Goal: Task Accomplishment & Management: Manage account settings

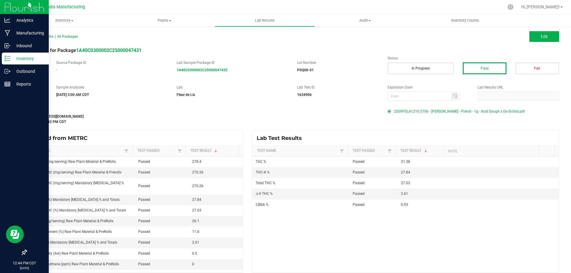
click at [10, 60] on icon at bounding box center [7, 59] width 6 height 6
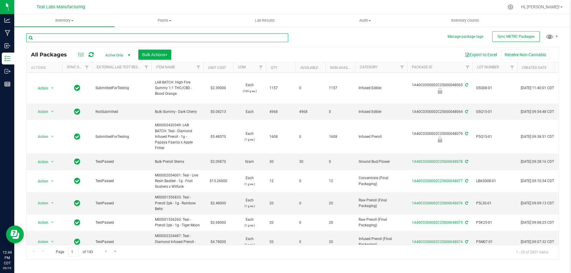
click at [178, 38] on input "text" at bounding box center [157, 37] width 262 height 9
type input "acid dough x do-si"
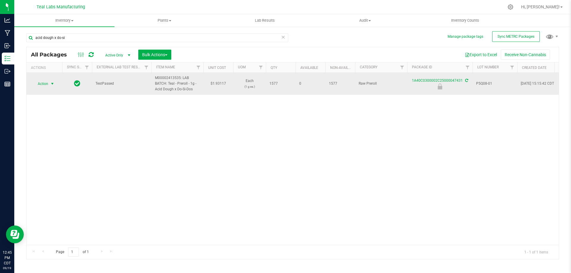
click at [45, 82] on span "Action" at bounding box center [40, 84] width 16 height 8
click at [45, 85] on span "Action" at bounding box center [40, 84] width 16 height 8
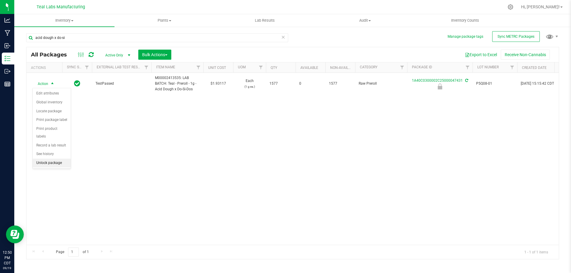
click at [51, 159] on li "Unlock package" at bounding box center [52, 163] width 38 height 9
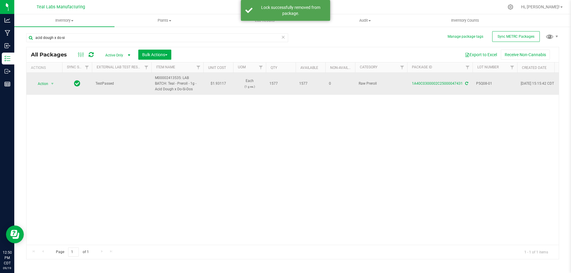
click at [59, 84] on td "Action Action Adjust qty Create package Edit attributes Global inventory Locate…" at bounding box center [44, 84] width 36 height 22
click at [56, 84] on span "select" at bounding box center [52, 84] width 7 height 8
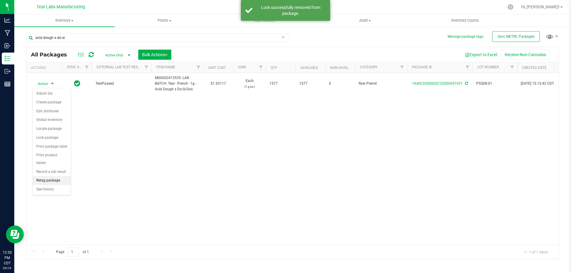
click at [49, 176] on li "Retag package" at bounding box center [52, 180] width 38 height 9
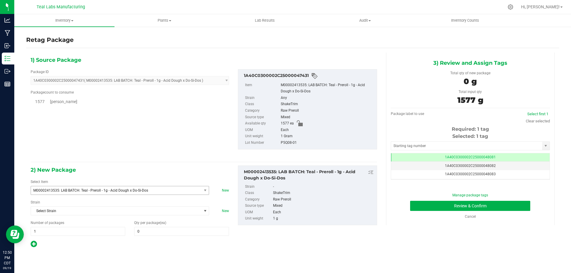
click at [134, 189] on span "M00002413535: LAB BATCH: Teal - Preroll - 1g - Acid Dough x Do-Si-Dos" at bounding box center [112, 191] width 159 height 4
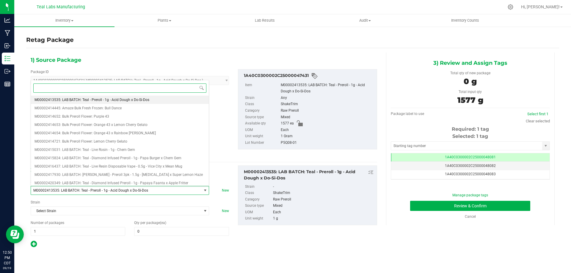
paste input "M00002396251: Teal - Preroll - 1g - Acid Dough x Do-Si-Dos"
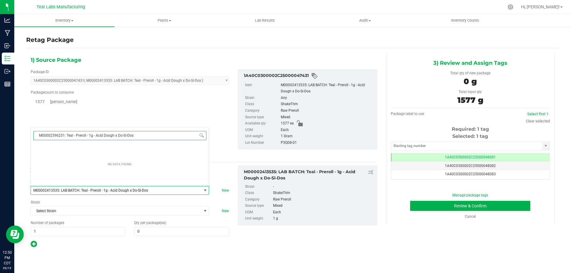
scroll to position [0, 0]
type input "M00002396251: Teal - Preroll - 1g - Acid Dough x Do-Si-Dos"
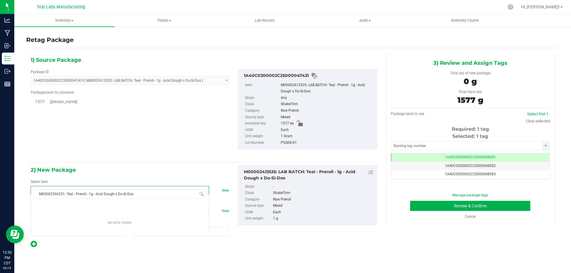
click at [140, 113] on div "Package ID 1A40C0300002C25000047431 ( M00002413535: LAB BATCH: Teal - Preroll -…" at bounding box center [203, 110] width 355 height 90
click at [514, 5] on icon at bounding box center [510, 7] width 6 height 6
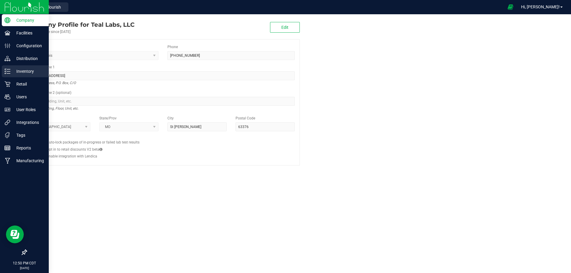
click at [4, 73] on div "Inventory" at bounding box center [25, 71] width 47 height 12
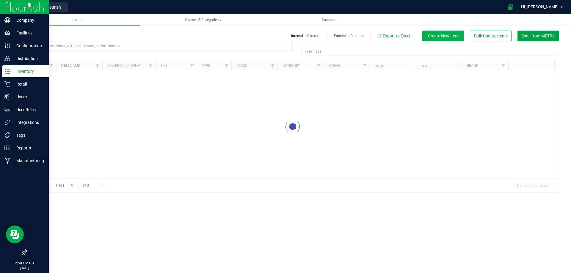
click at [549, 34] on span "Sync from METRC" at bounding box center [538, 36] width 33 height 5
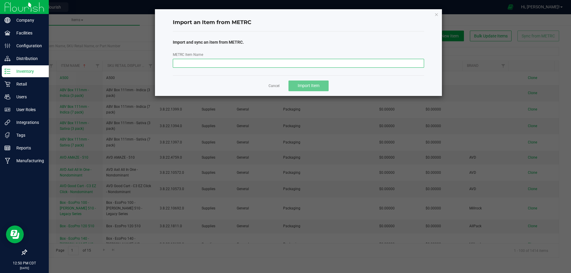
click at [351, 63] on input "METRC Item Name" at bounding box center [299, 63] width 252 height 9
paste input "M00002396251: Teal - Preroll - 1g - Acid Dough x Do-Si-Dos"
type input "M00002396251: Teal - Preroll - 1g - Acid Dough x Do-Si-Dos"
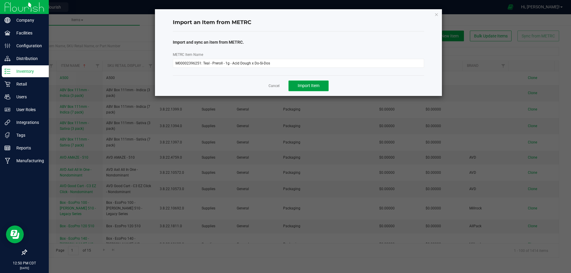
click at [313, 83] on span "Import Item" at bounding box center [309, 85] width 22 height 5
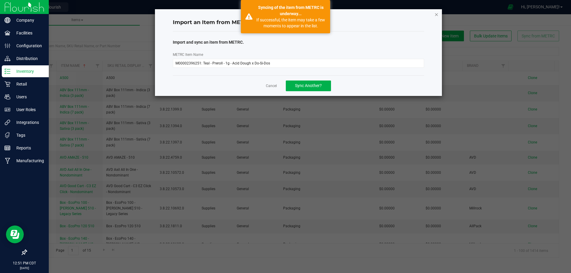
click at [437, 15] on icon "button" at bounding box center [437, 14] width 4 height 7
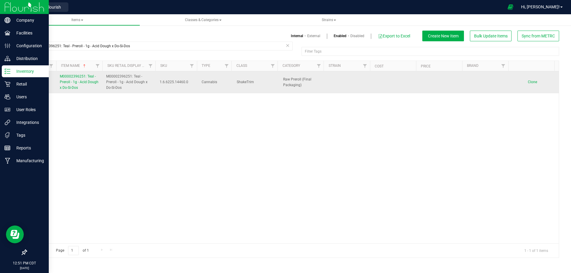
click at [83, 82] on span "M00002396251: Teal - Preroll - 1g - Acid Dough x Do-Si-Dos" at bounding box center [79, 81] width 39 height 15
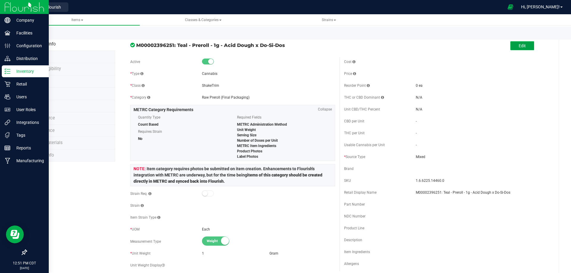
click at [522, 46] on button "Edit" at bounding box center [522, 45] width 24 height 9
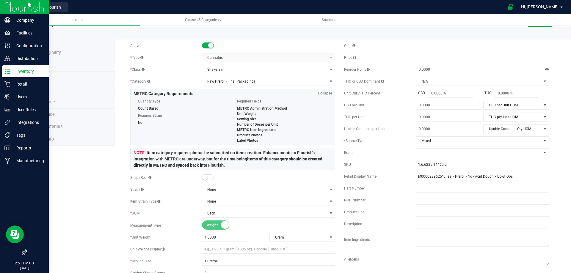
scroll to position [30, 0]
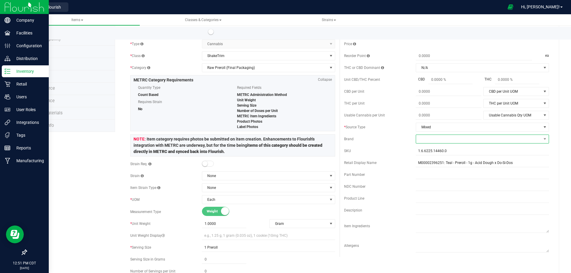
click at [434, 143] on span at bounding box center [478, 139] width 125 height 8
type input "tea"
click at [429, 177] on li "Teal" at bounding box center [478, 175] width 131 height 10
click at [400, 153] on div "SKU" at bounding box center [380, 150] width 72 height 5
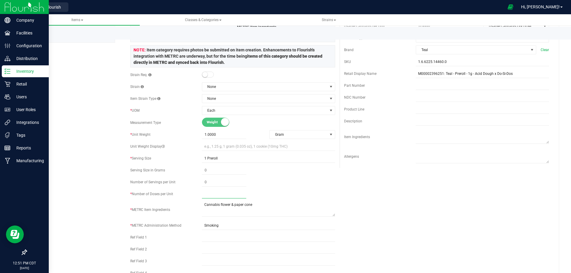
click at [207, 192] on span at bounding box center [224, 194] width 44 height 9
type input "1"
drag, startPoint x: 330, startPoint y: 183, endPoint x: 318, endPoint y: 182, distance: 11.3
click at [330, 183] on div at bounding box center [268, 182] width 133 height 9
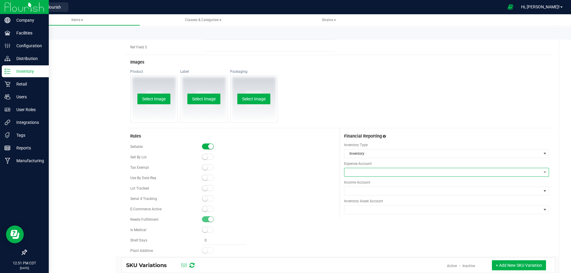
click at [351, 170] on span at bounding box center [442, 172] width 197 height 8
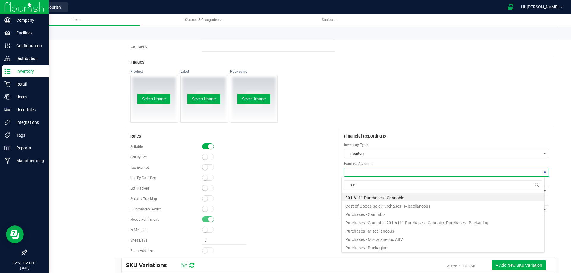
type input "purc"
click at [376, 212] on li "Purchases - Cannabis" at bounding box center [443, 214] width 203 height 8
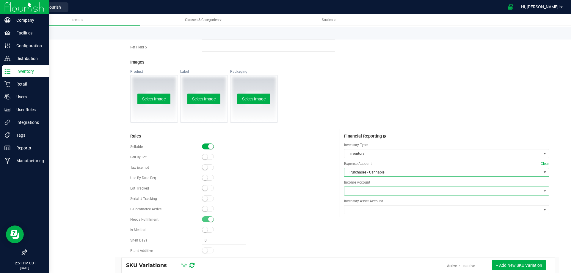
click at [362, 192] on span at bounding box center [442, 191] width 197 height 8
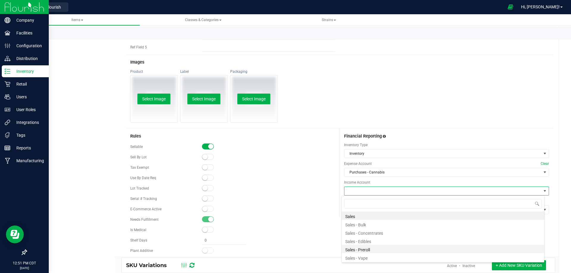
click at [361, 249] on li "Sales - Preroll" at bounding box center [443, 249] width 203 height 8
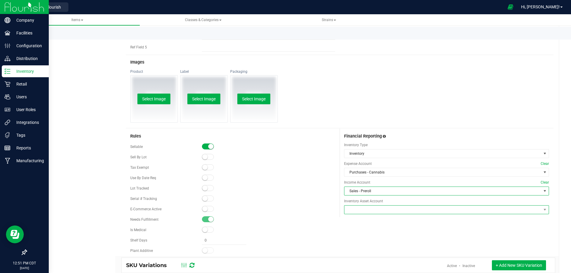
click at [356, 210] on span at bounding box center [442, 210] width 197 height 8
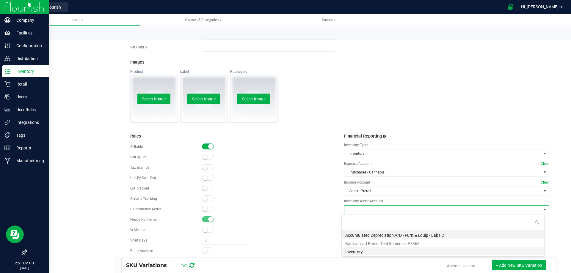
click at [360, 247] on li "Inventory" at bounding box center [443, 251] width 203 height 8
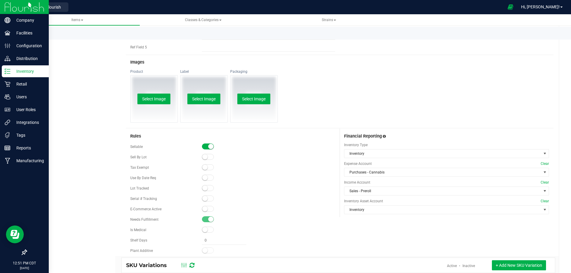
click at [329, 225] on div "Sellable Sell By Lot Tax Exempt" at bounding box center [232, 198] width 205 height 113
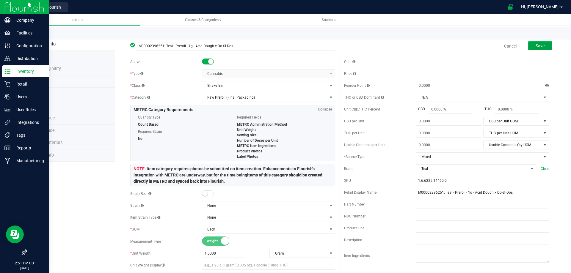
click at [546, 44] on button "Save" at bounding box center [540, 45] width 24 height 9
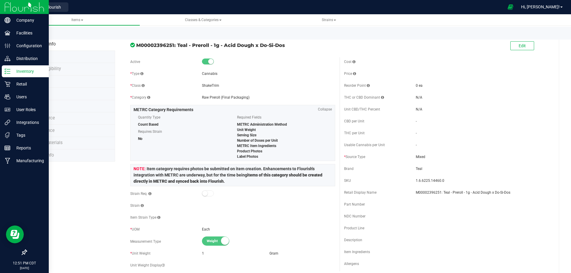
click at [61, 105] on li "Price" at bounding box center [70, 106] width 89 height 12
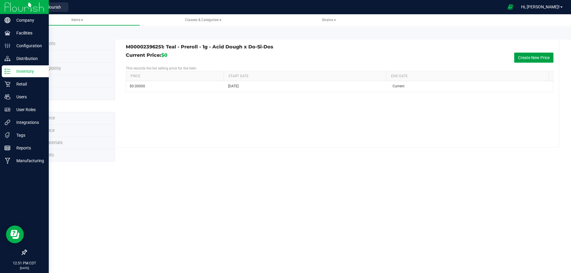
drag, startPoint x: 529, startPoint y: 58, endPoint x: 526, endPoint y: 57, distance: 3.0
click at [529, 58] on button "Create New Price" at bounding box center [533, 58] width 39 height 10
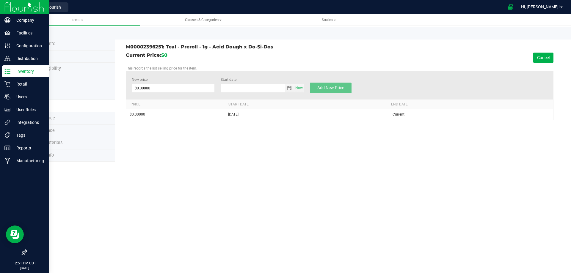
type input "[DATE]"
click at [170, 92] on span at bounding box center [173, 88] width 83 height 9
type input "6.00"
click at [279, 69] on p "This records the list selling price for the item." at bounding box center [340, 68] width 428 height 5
click at [336, 92] on button "Add New Price" at bounding box center [331, 88] width 42 height 11
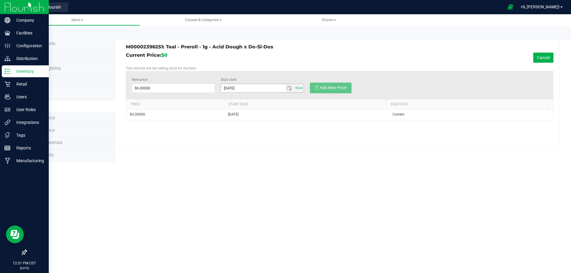
type input "$0.00000"
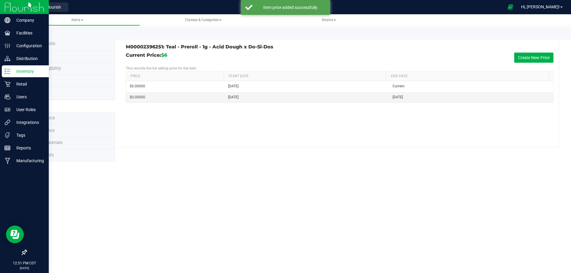
click at [16, 7] on img at bounding box center [24, 7] width 40 height 14
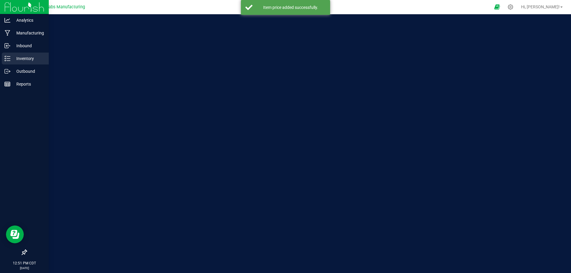
click at [21, 56] on p "Inventory" at bounding box center [28, 58] width 36 height 7
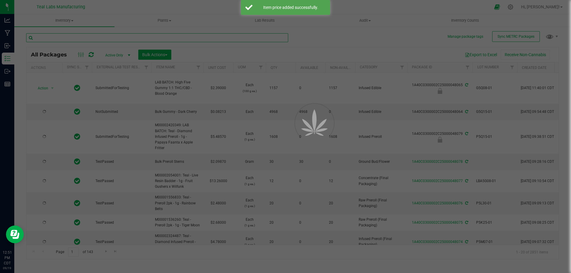
click at [107, 40] on input "text" at bounding box center [157, 37] width 262 height 9
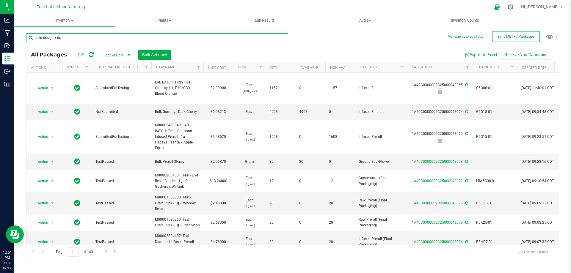
type input "acid dough x do"
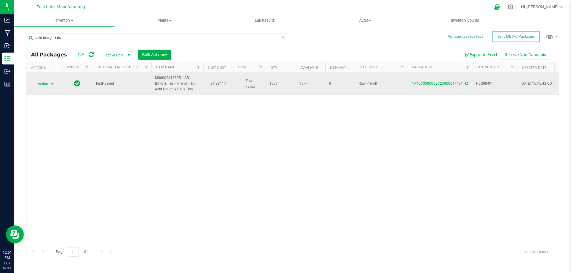
click at [43, 85] on span "Action" at bounding box center [40, 84] width 16 height 8
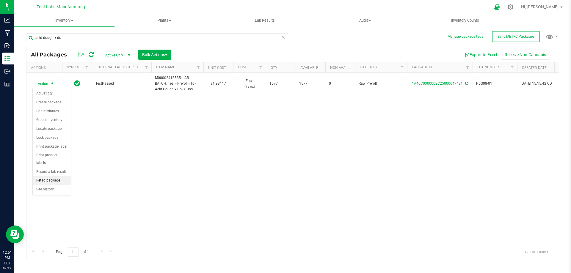
click at [52, 176] on li "Retag package" at bounding box center [52, 180] width 38 height 9
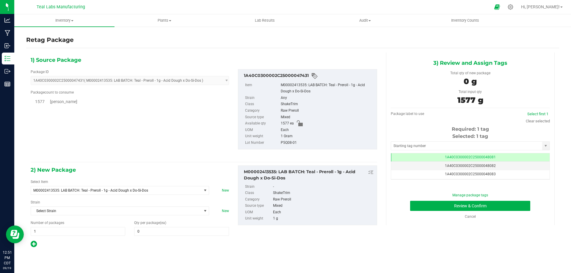
scroll to position [0, 0]
click at [147, 192] on span "M00002413535: LAB BATCH: Teal - Preroll - 1g - Acid Dough x Do-Si-Dos" at bounding box center [112, 191] width 159 height 4
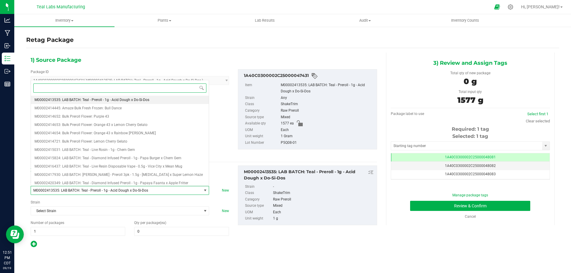
paste input "M00002396251: Teal - Preroll - 1g - Acid Dough x Do-Si-Dos"
type input "M00002396251: Teal - Preroll - 1g - Acid Dough x Do-Si-Dos"
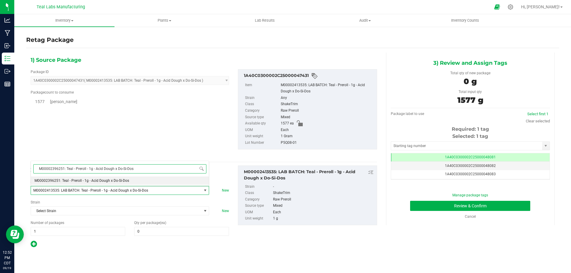
click at [131, 181] on li "M00002396251: Teal - Preroll - 1g - Acid Dough x Do-Si-Dos" at bounding box center [120, 181] width 178 height 8
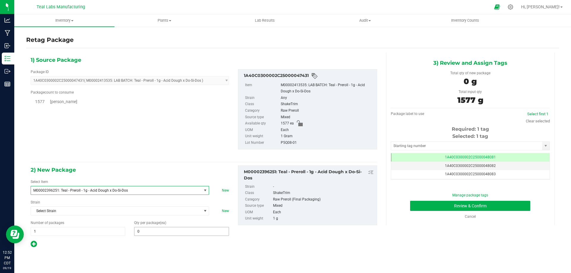
type input "0"
click at [156, 232] on span at bounding box center [181, 231] width 95 height 9
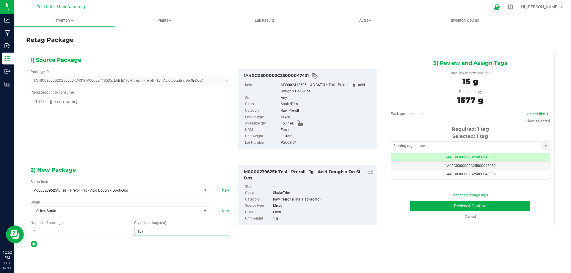
type input "1577"
type input "1,577"
click at [496, 209] on button "Review & Confirm" at bounding box center [470, 206] width 120 height 10
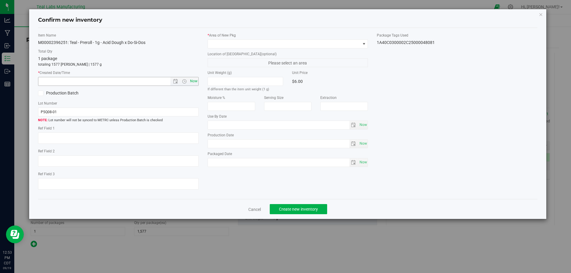
drag, startPoint x: 200, startPoint y: 83, endPoint x: 196, endPoint y: 82, distance: 4.0
click at [199, 82] on div "Item Name M00002396251: Teal - Preroll - 1g - Acid Dough x Do-Si-Dos Total Qty …" at bounding box center [119, 114] width 170 height 162
click at [196, 82] on span "Now" at bounding box center [194, 81] width 10 height 9
type input "[DATE] 12:53 PM"
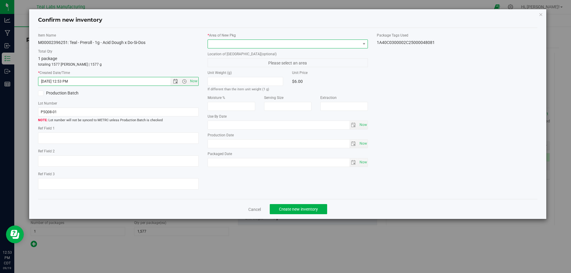
click at [219, 47] on span at bounding box center [284, 44] width 153 height 8
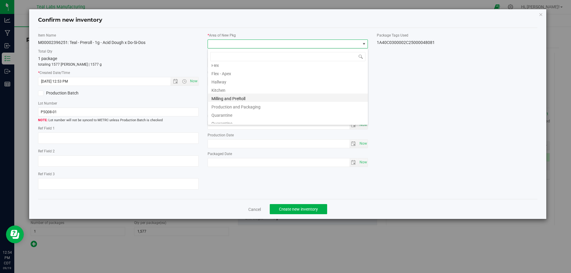
scroll to position [30, 0]
click at [250, 98] on li "Production and Packaging" at bounding box center [288, 97] width 160 height 8
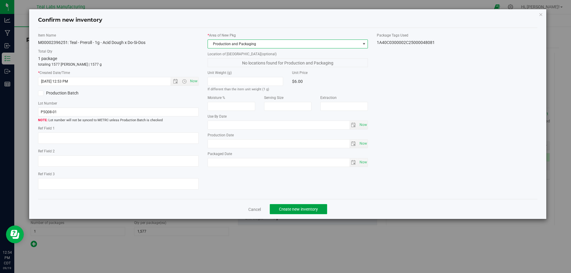
click at [307, 209] on span "Create new inventory" at bounding box center [298, 209] width 39 height 5
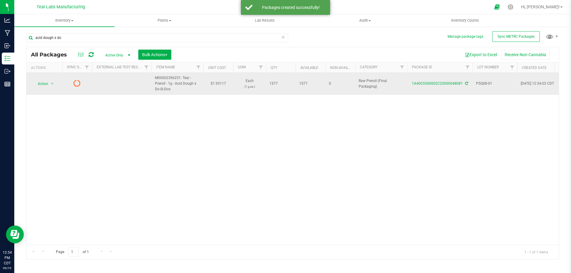
click at [467, 84] on div "1A40C0300002C25000048081" at bounding box center [439, 84] width 67 height 6
click at [466, 84] on icon at bounding box center [466, 84] width 3 height 4
click at [49, 85] on span "select" at bounding box center [52, 84] width 7 height 8
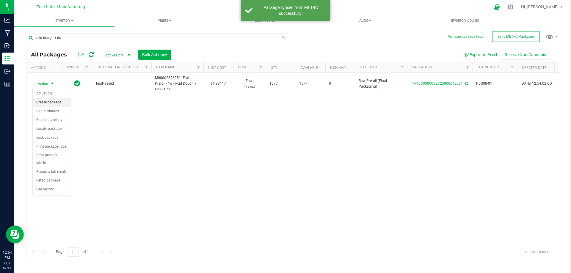
click at [50, 103] on li "Create package" at bounding box center [52, 102] width 38 height 9
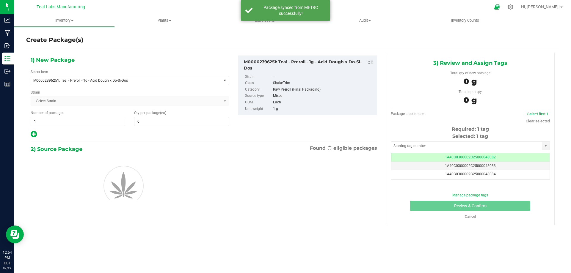
scroll to position [0, 0]
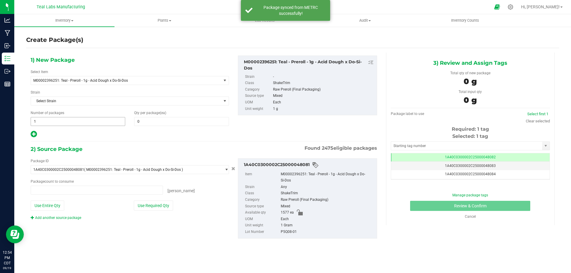
type input "0 ea"
click at [90, 124] on span "1 1" at bounding box center [78, 121] width 95 height 9
click at [90, 124] on input "1" at bounding box center [78, 121] width 94 height 8
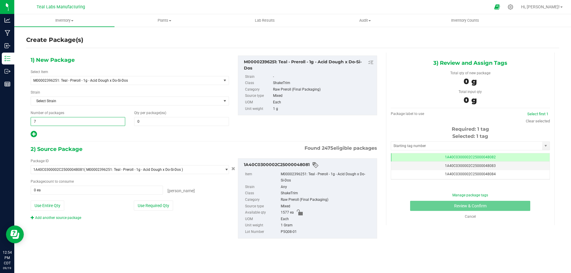
type input "78"
type input "20"
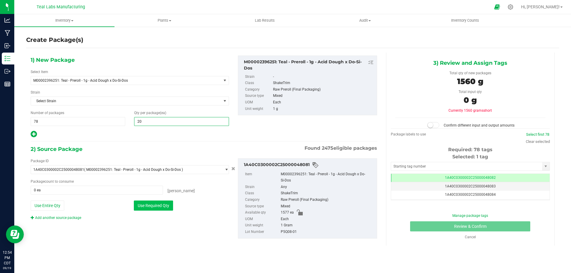
type input "20"
click at [151, 209] on button "Use Required Qty" at bounding box center [153, 206] width 39 height 10
type input "1560 ea"
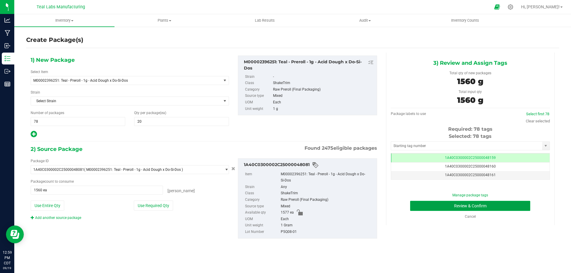
click at [433, 206] on button "Review & Confirm" at bounding box center [470, 206] width 120 height 10
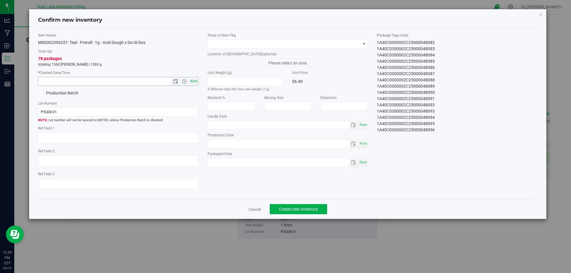
click at [195, 80] on span "Now" at bounding box center [194, 81] width 10 height 9
type input "[DATE] 12:59 PM"
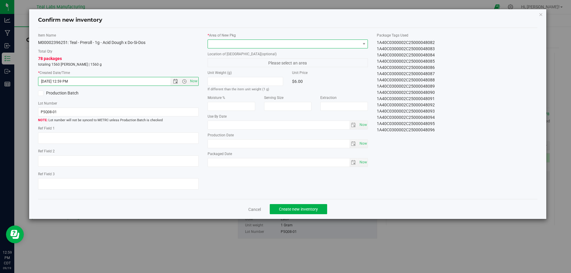
click at [255, 46] on span at bounding box center [284, 44] width 153 height 8
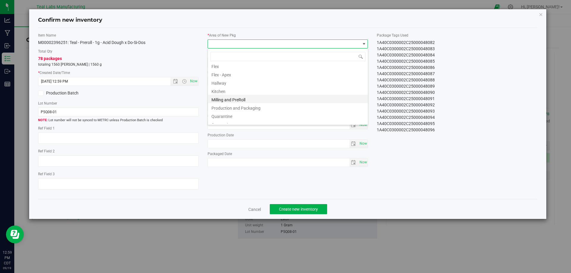
scroll to position [30, 0]
click at [246, 96] on li "Production and Packaging" at bounding box center [288, 97] width 160 height 8
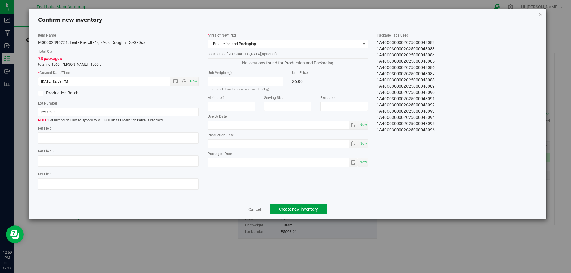
click at [304, 209] on span "Create new inventory" at bounding box center [298, 209] width 39 height 5
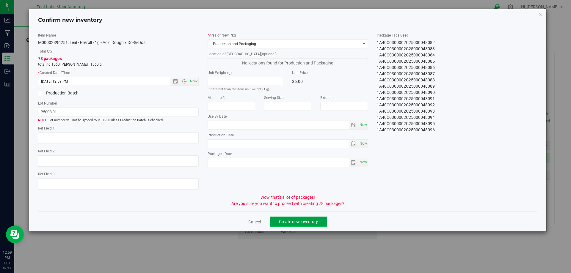
click at [291, 222] on span "Create new inventory" at bounding box center [298, 222] width 39 height 5
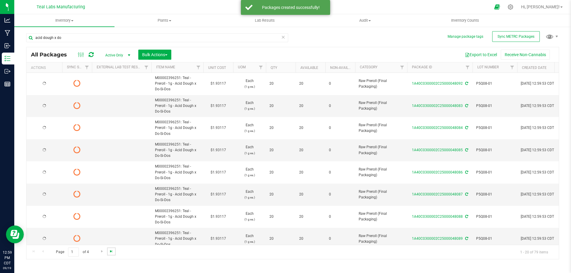
click at [109, 251] on span "Go to the last page" at bounding box center [111, 251] width 5 height 5
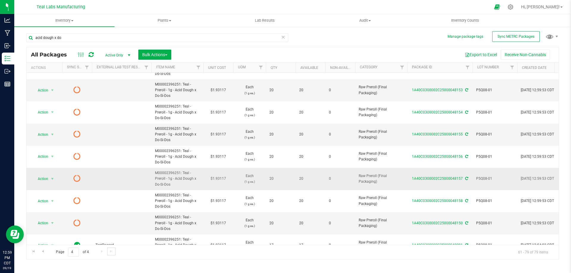
scroll to position [254, 0]
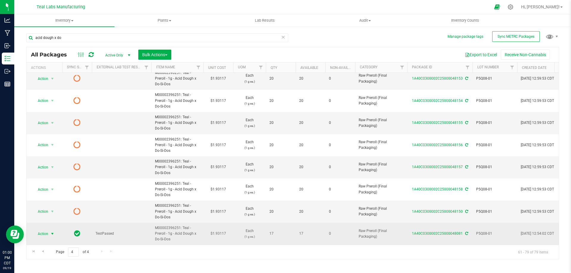
click at [54, 232] on span "select" at bounding box center [52, 234] width 5 height 5
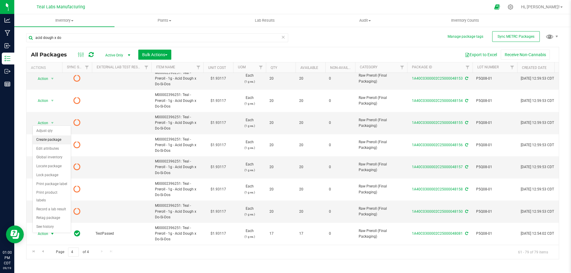
click at [52, 142] on li "Create package" at bounding box center [52, 140] width 38 height 9
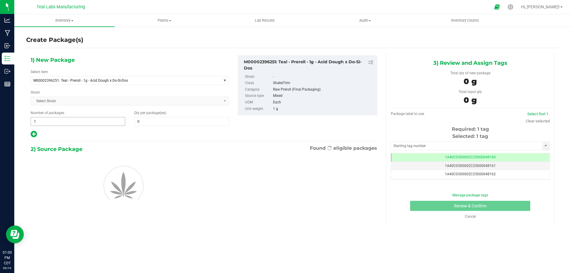
scroll to position [0, 0]
click at [83, 119] on span "1 1" at bounding box center [78, 121] width 95 height 9
type input "17"
click at [156, 121] on span at bounding box center [181, 121] width 95 height 9
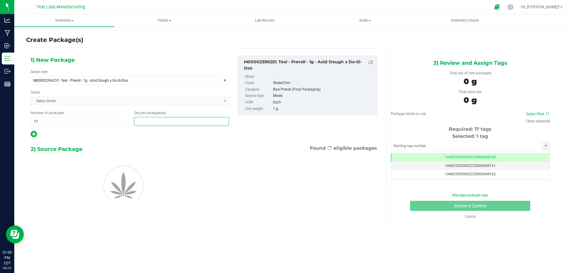
type input "1"
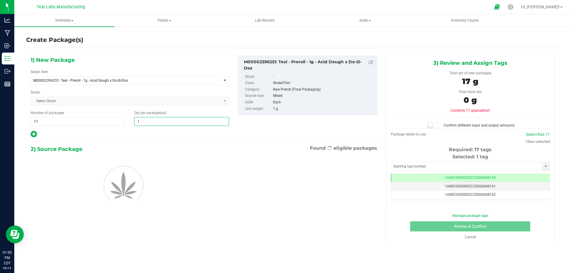
type input "1"
click at [131, 126] on div "Qty per package (ea) 1 1" at bounding box center [182, 118] width 104 height 16
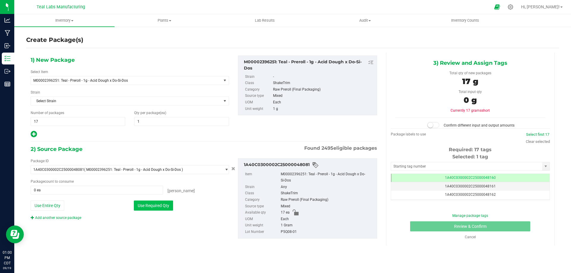
click at [159, 204] on button "Use Required Qty" at bounding box center [153, 206] width 39 height 10
type input "17 ea"
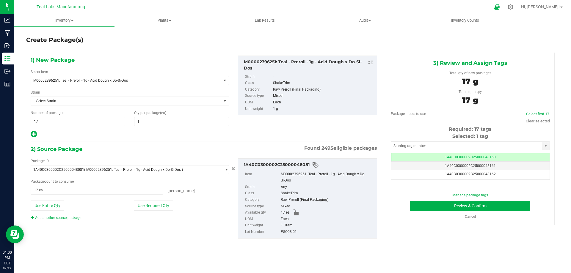
click at [538, 113] on link "Select first 17" at bounding box center [537, 114] width 23 height 4
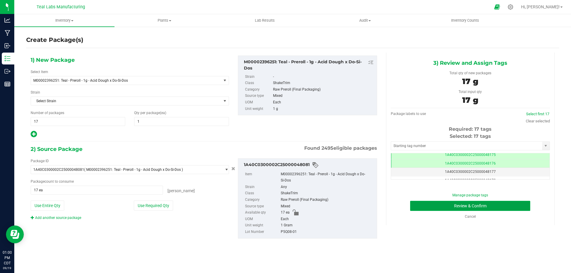
click at [519, 205] on button "Review & Confirm" at bounding box center [470, 206] width 120 height 10
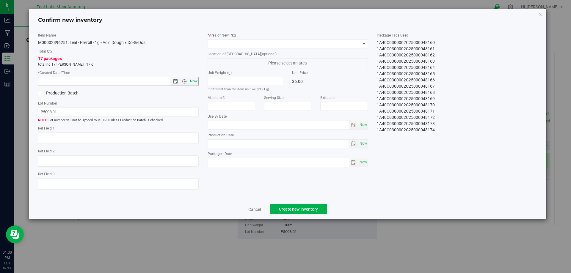
click at [194, 81] on span "Now" at bounding box center [194, 81] width 10 height 9
type input "[DATE] 1:00 PM"
click at [242, 45] on span at bounding box center [284, 44] width 153 height 8
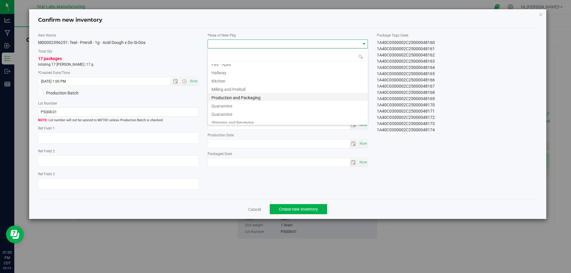
click at [258, 95] on li "Production and Packaging" at bounding box center [288, 97] width 160 height 8
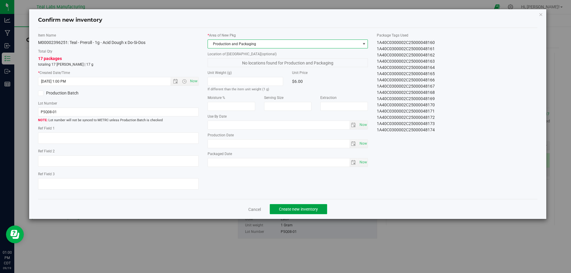
click at [300, 210] on span "Create new inventory" at bounding box center [298, 209] width 39 height 5
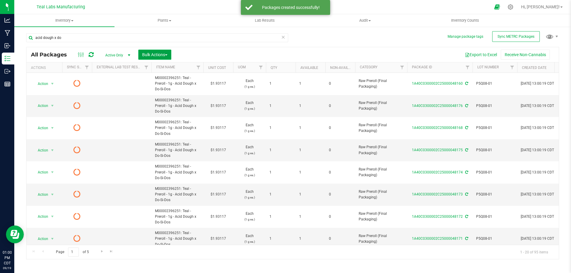
click at [157, 59] on button "Bulk Actions" at bounding box center [154, 55] width 33 height 10
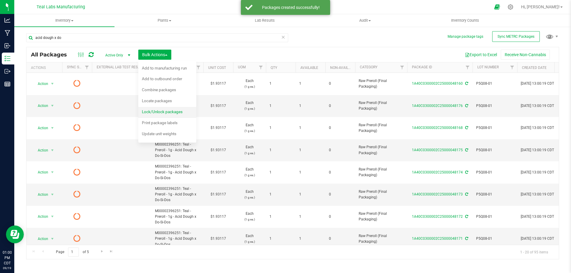
click at [161, 109] on span "Lock/Unlock packages" at bounding box center [162, 111] width 41 height 5
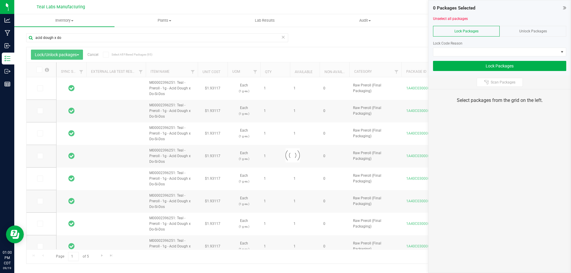
click at [109, 55] on span at bounding box center [106, 55] width 6 height 6
click at [0, 0] on input "Select All Filtered Packages (95)" at bounding box center [0, 0] width 0 height 0
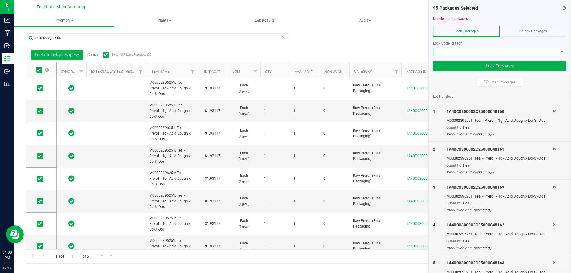
click at [468, 49] on span at bounding box center [495, 52] width 125 height 8
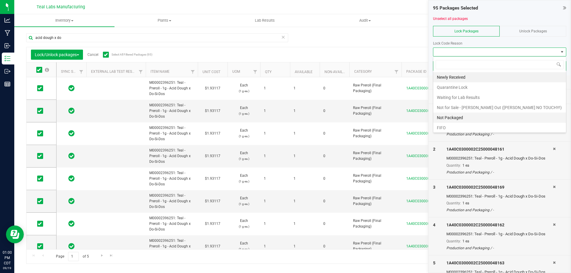
click at [457, 117] on li "Not Packaged" at bounding box center [499, 118] width 133 height 10
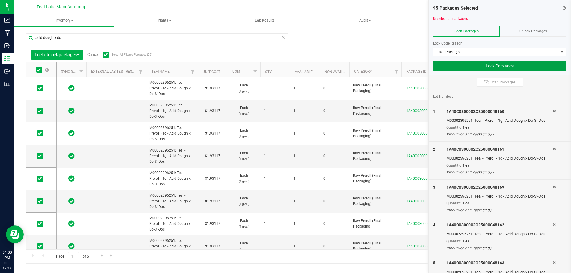
click at [483, 66] on button "Lock Packages" at bounding box center [499, 66] width 133 height 10
